Goal: Navigation & Orientation: Find specific page/section

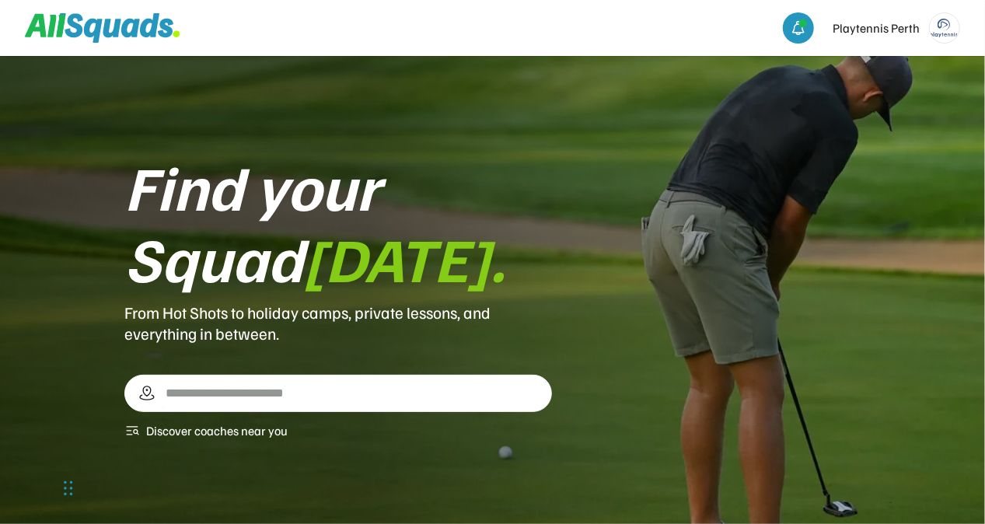
click at [943, 27] on img at bounding box center [945, 28] width 30 height 30
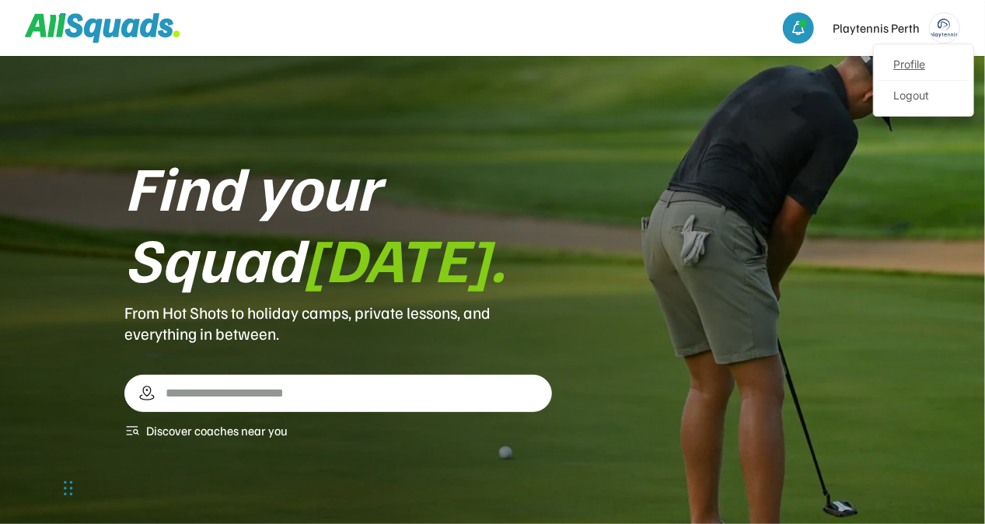
click at [919, 63] on link "Profile" at bounding box center [924, 65] width 92 height 31
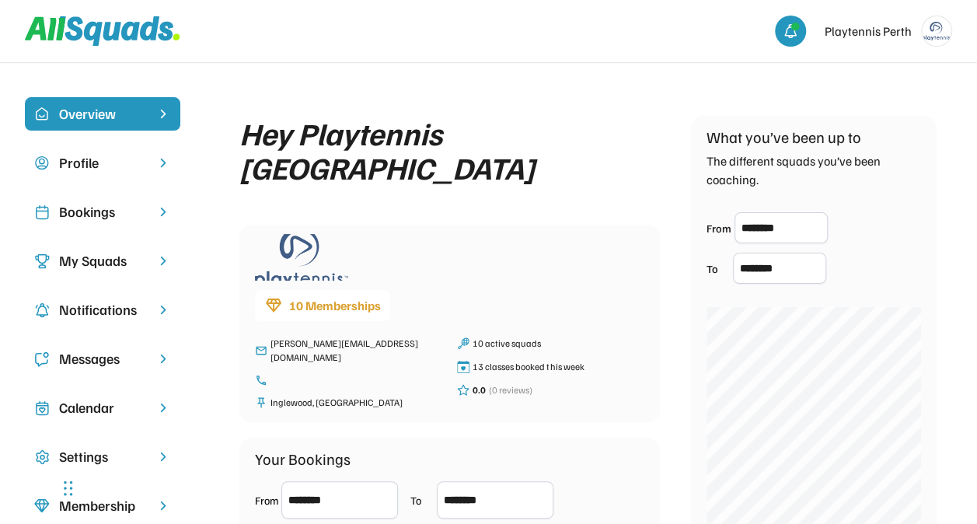
click at [96, 215] on div "Bookings" at bounding box center [102, 211] width 87 height 21
